Goal: Information Seeking & Learning: Learn about a topic

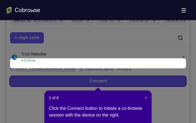
scroll to position [101, 0]
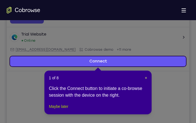
click at [62, 110] on button "Maybe later" at bounding box center [58, 106] width 19 height 7
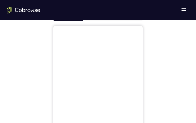
scroll to position [253, 0]
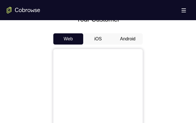
click at [122, 37] on button "Android" at bounding box center [128, 38] width 30 height 11
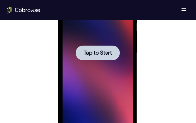
scroll to position [0, 0]
click at [121, 69] on div at bounding box center [97, 53] width 70 height 157
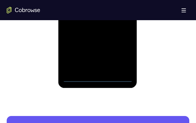
scroll to position [390, 0]
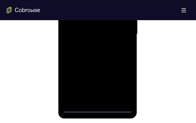
scroll to position [353, 0]
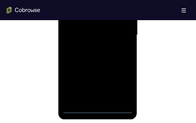
click at [97, 110] on div at bounding box center [97, 35] width 70 height 157
click at [121, 84] on div at bounding box center [97, 35] width 70 height 157
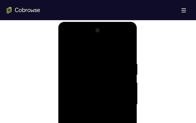
scroll to position [283, 0]
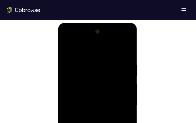
click at [101, 48] on div at bounding box center [97, 105] width 70 height 157
click at [119, 102] on div at bounding box center [97, 105] width 70 height 157
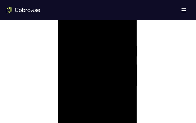
scroll to position [320, 0]
click at [90, 79] on div at bounding box center [97, 67] width 70 height 157
click at [101, 63] on div at bounding box center [97, 67] width 70 height 157
click at [101, 65] on div at bounding box center [97, 67] width 70 height 157
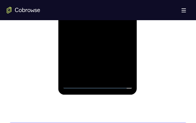
scroll to position [378, 0]
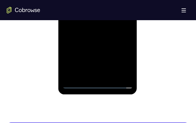
click at [78, 83] on div at bounding box center [97, 10] width 70 height 157
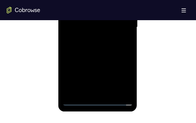
scroll to position [360, 0]
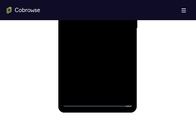
click at [92, 39] on div at bounding box center [97, 28] width 70 height 157
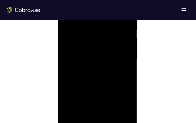
scroll to position [328, 0]
click at [98, 57] on div at bounding box center [97, 60] width 70 height 157
click at [100, 82] on div at bounding box center [97, 60] width 70 height 157
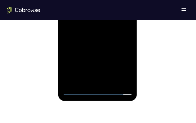
scroll to position [372, 0]
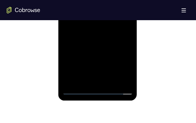
click at [111, 81] on div at bounding box center [97, 16] width 70 height 157
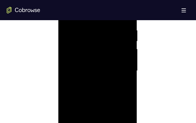
scroll to position [317, 0]
click at [101, 100] on div at bounding box center [97, 71] width 70 height 157
click at [112, 66] on div at bounding box center [97, 71] width 70 height 157
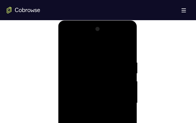
scroll to position [285, 0]
click at [66, 45] on div at bounding box center [97, 103] width 70 height 157
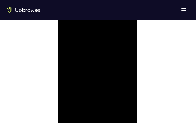
scroll to position [324, 0]
click at [93, 71] on div at bounding box center [97, 64] width 70 height 157
click at [75, 33] on div at bounding box center [97, 89] width 70 height 157
click at [65, 35] on div at bounding box center [97, 89] width 70 height 157
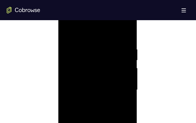
click at [65, 35] on div at bounding box center [97, 89] width 70 height 157
click at [132, 54] on div at bounding box center [97, 87] width 70 height 157
click at [129, 51] on div at bounding box center [97, 87] width 70 height 157
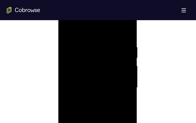
click at [129, 51] on div at bounding box center [97, 87] width 70 height 157
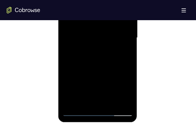
scroll to position [354, 0]
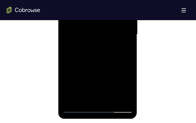
click at [69, 98] on div at bounding box center [97, 34] width 70 height 157
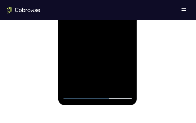
scroll to position [366, 0]
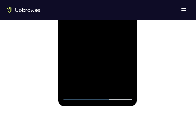
click at [72, 89] on div at bounding box center [97, 22] width 70 height 157
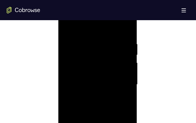
scroll to position [304, 0]
drag, startPoint x: 118, startPoint y: 115, endPoint x: 105, endPoint y: 126, distance: 16.6
click at [105, 122] on div at bounding box center [97, 84] width 70 height 157
click at [128, 87] on div at bounding box center [97, 63] width 70 height 157
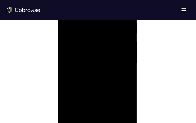
click at [128, 87] on div at bounding box center [97, 63] width 70 height 157
click at [128, 56] on div at bounding box center [97, 77] width 70 height 157
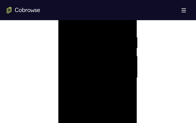
click at [128, 56] on div at bounding box center [97, 77] width 70 height 157
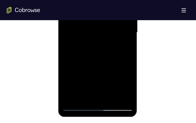
scroll to position [357, 0]
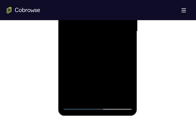
click at [112, 98] on div at bounding box center [97, 31] width 70 height 157
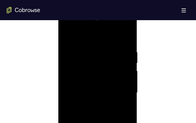
scroll to position [295, 0]
click at [67, 38] on div at bounding box center [97, 93] width 70 height 157
drag, startPoint x: 98, startPoint y: 52, endPoint x: 81, endPoint y: 127, distance: 77.1
click at [81, 122] on div at bounding box center [97, 93] width 70 height 157
drag, startPoint x: 92, startPoint y: 52, endPoint x: 80, endPoint y: 102, distance: 51.5
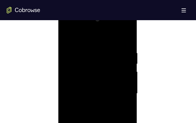
click at [80, 102] on div at bounding box center [97, 93] width 70 height 157
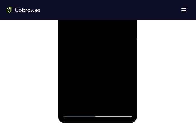
scroll to position [350, 0]
drag, startPoint x: 109, startPoint y: 46, endPoint x: 108, endPoint y: 88, distance: 41.1
click at [108, 88] on div at bounding box center [97, 38] width 70 height 157
drag, startPoint x: 102, startPoint y: 50, endPoint x: 81, endPoint y: 105, distance: 59.3
click at [81, 105] on div at bounding box center [97, 38] width 70 height 157
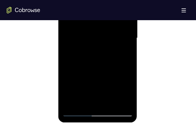
drag, startPoint x: 101, startPoint y: 61, endPoint x: 100, endPoint y: 81, distance: 19.3
click at [100, 81] on div at bounding box center [97, 38] width 70 height 157
drag, startPoint x: 112, startPoint y: 48, endPoint x: 91, endPoint y: 114, distance: 69.2
click at [91, 114] on div at bounding box center [97, 38] width 70 height 157
click at [103, 50] on div at bounding box center [97, 38] width 70 height 157
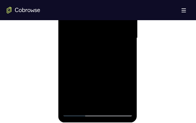
click at [127, 37] on div at bounding box center [97, 38] width 70 height 157
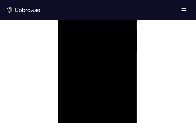
scroll to position [337, 0]
click at [127, 52] on div at bounding box center [97, 51] width 70 height 157
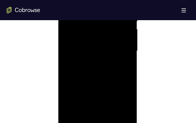
click at [127, 52] on div at bounding box center [97, 51] width 70 height 157
drag, startPoint x: 107, startPoint y: 65, endPoint x: 84, endPoint y: 128, distance: 66.2
click at [84, 122] on div at bounding box center [97, 52] width 70 height 157
drag, startPoint x: 118, startPoint y: 75, endPoint x: 122, endPoint y: 36, distance: 39.7
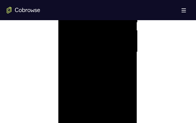
click at [122, 36] on div at bounding box center [97, 52] width 70 height 157
drag, startPoint x: 98, startPoint y: 90, endPoint x: 110, endPoint y: 51, distance: 39.9
click at [110, 51] on div at bounding box center [97, 52] width 70 height 157
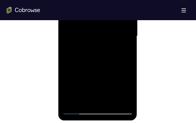
scroll to position [352, 0]
drag, startPoint x: 110, startPoint y: 35, endPoint x: 115, endPoint y: 34, distance: 5.8
click at [115, 34] on div at bounding box center [97, 35] width 70 height 157
click at [128, 62] on div at bounding box center [97, 35] width 70 height 157
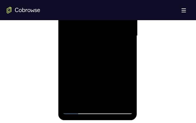
click at [128, 62] on div at bounding box center [97, 35] width 70 height 157
drag, startPoint x: 111, startPoint y: 53, endPoint x: 92, endPoint y: 105, distance: 55.0
click at [92, 105] on div at bounding box center [97, 35] width 70 height 157
click at [131, 67] on div at bounding box center [97, 35] width 70 height 157
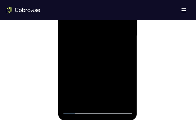
click at [131, 67] on div at bounding box center [97, 35] width 70 height 157
drag, startPoint x: 112, startPoint y: 64, endPoint x: 115, endPoint y: 38, distance: 26.5
click at [115, 38] on div at bounding box center [97, 35] width 70 height 157
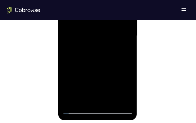
drag, startPoint x: 115, startPoint y: 38, endPoint x: 107, endPoint y: 102, distance: 64.9
click at [107, 102] on div at bounding box center [97, 35] width 70 height 157
click at [127, 100] on div at bounding box center [97, 35] width 70 height 157
click at [111, 102] on div at bounding box center [97, 35] width 70 height 157
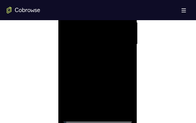
scroll to position [344, 0]
drag, startPoint x: 90, startPoint y: 90, endPoint x: 98, endPoint y: 49, distance: 42.2
click at [98, 49] on div at bounding box center [97, 44] width 70 height 157
click at [90, 61] on div at bounding box center [97, 44] width 70 height 157
click at [126, 59] on div at bounding box center [97, 44] width 70 height 157
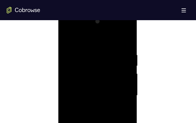
scroll to position [292, 0]
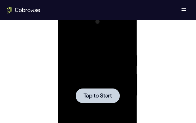
click at [67, 41] on div at bounding box center [97, 95] width 70 height 157
